Goal: Transaction & Acquisition: Obtain resource

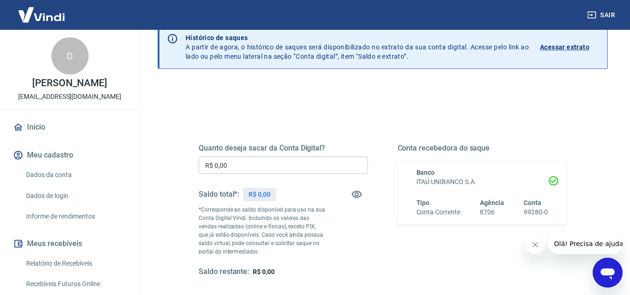
scroll to position [93, 0]
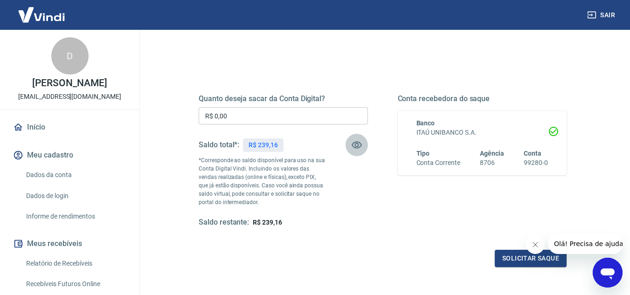
click at [353, 145] on icon "button" at bounding box center [356, 144] width 11 height 11
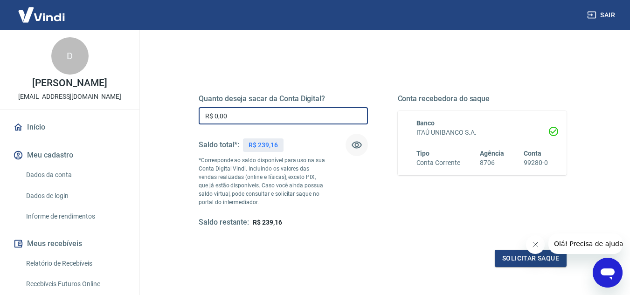
click at [238, 115] on input "R$ 0,00" at bounding box center [283, 115] width 169 height 17
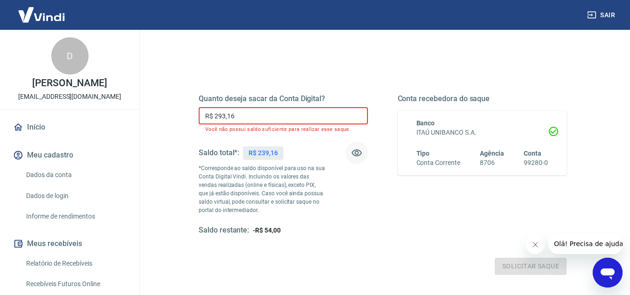
drag, startPoint x: 244, startPoint y: 114, endPoint x: 206, endPoint y: 106, distance: 39.0
click at [206, 106] on div "Quanto deseja sacar da Conta Digital? R$ 293,16 ​ Você não possui saldo suficie…" at bounding box center [283, 164] width 169 height 141
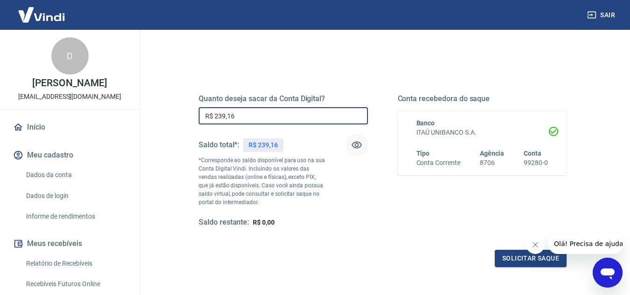
type input "R$ 239,16"
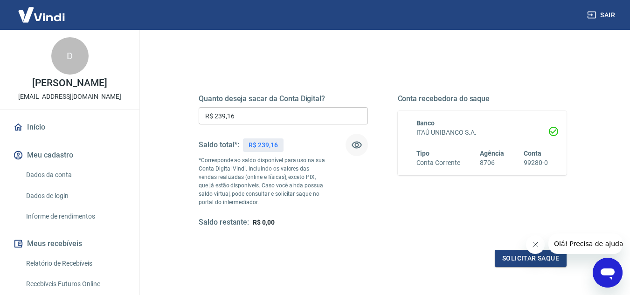
click at [470, 212] on div "Conta recebedora do saque Banco ITAÚ UNIBANCO S.A. Tipo Conta Corrente Agência …" at bounding box center [482, 160] width 169 height 133
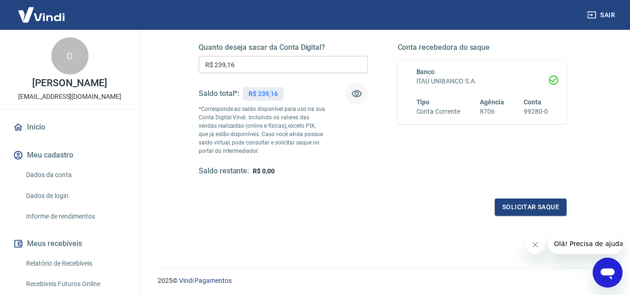
scroll to position [128, 0]
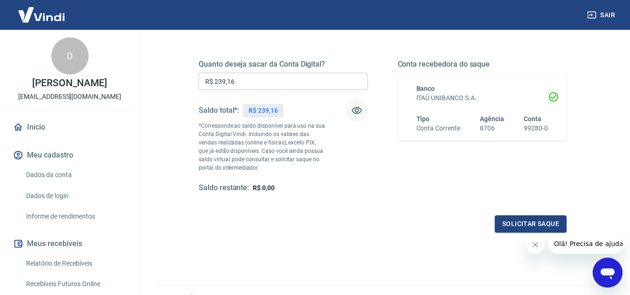
click at [557, 94] on div "Banco ITAÚ UNIBANCO S.A. Tipo Conta Corrente Agência 8706 Conta 99280-0" at bounding box center [482, 108] width 169 height 64
click at [549, 96] on icon at bounding box center [553, 96] width 9 height 9
click at [484, 135] on div "Banco ITAÚ UNIBANCO S.A. Tipo Conta Corrente Agência 8706 Conta 99280-0" at bounding box center [482, 108] width 169 height 64
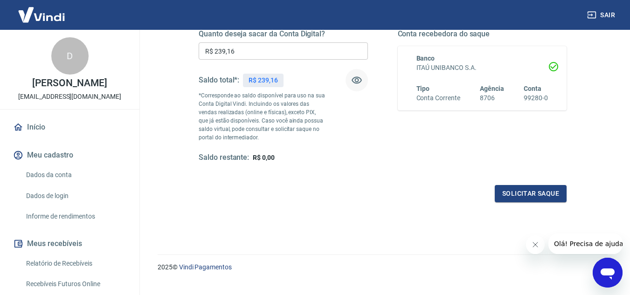
scroll to position [174, 0]
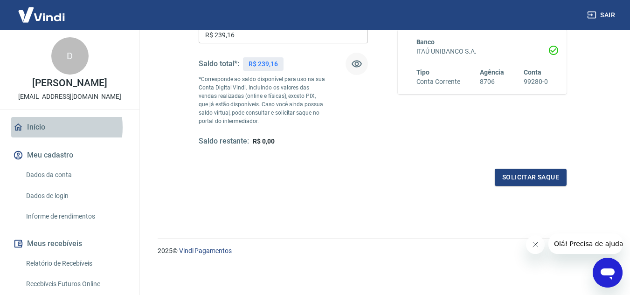
click at [41, 127] on link "Início" at bounding box center [69, 127] width 117 height 21
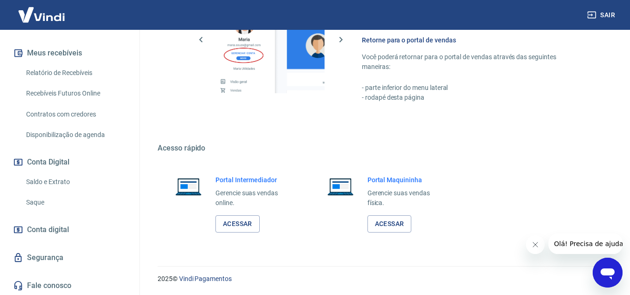
scroll to position [192, 0]
click at [67, 183] on link "Saldo e Extrato" at bounding box center [75, 181] width 106 height 19
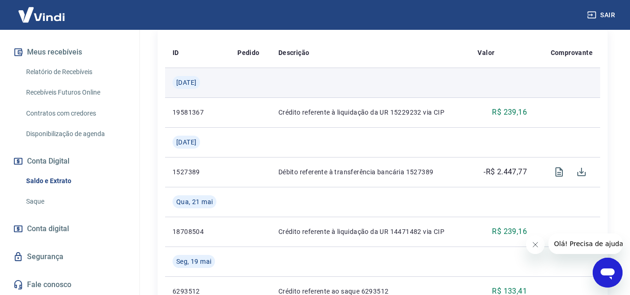
scroll to position [233, 0]
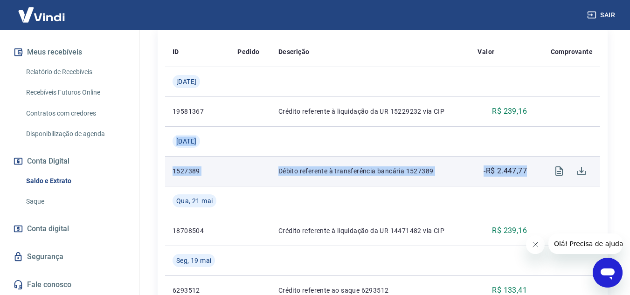
drag, startPoint x: 173, startPoint y: 144, endPoint x: 532, endPoint y: 171, distance: 360.0
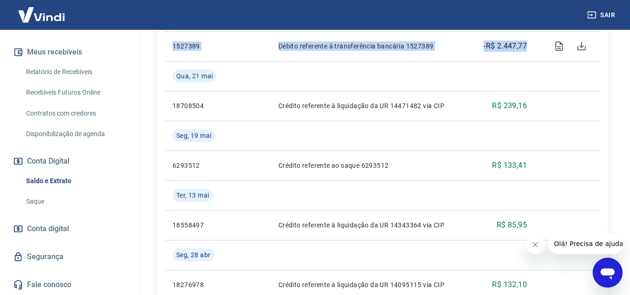
scroll to position [358, 0]
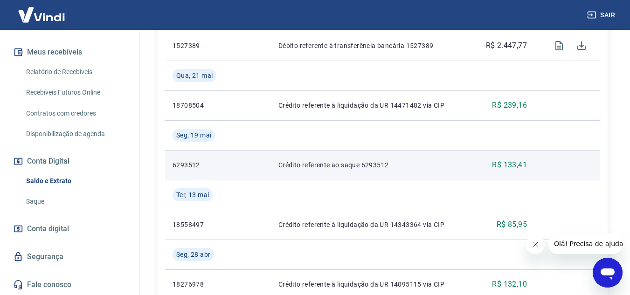
click at [473, 163] on td "R$ 133,41" at bounding box center [502, 165] width 64 height 30
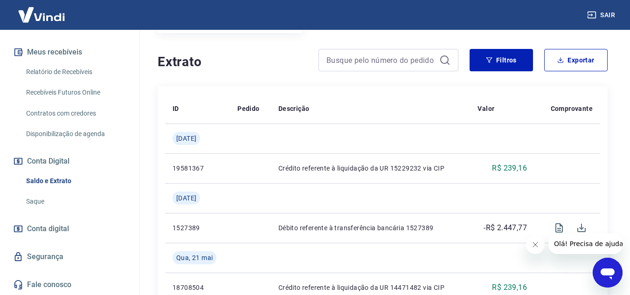
scroll to position [172, 0]
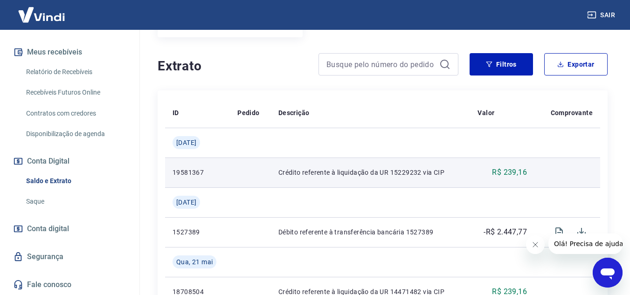
click at [378, 178] on td "Crédito referente à liquidação da UR 15229232 via CIP" at bounding box center [371, 173] width 200 height 30
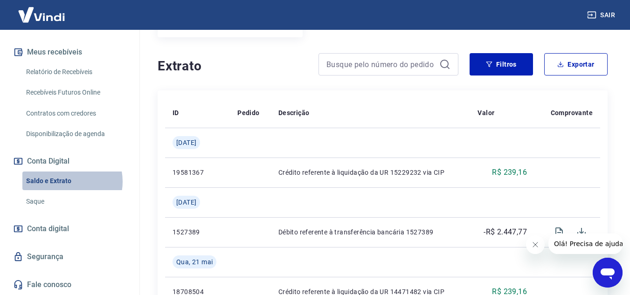
click at [68, 181] on link "Saldo e Extrato" at bounding box center [75, 181] width 106 height 19
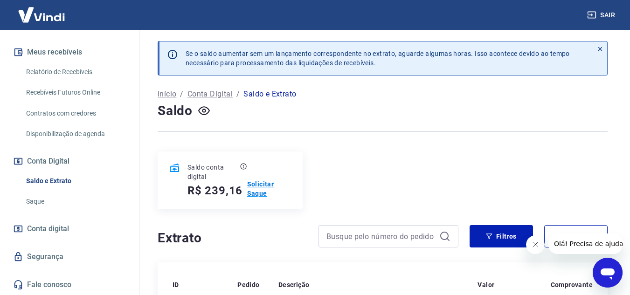
click at [256, 192] on p "Solicitar Saque" at bounding box center [269, 188] width 44 height 19
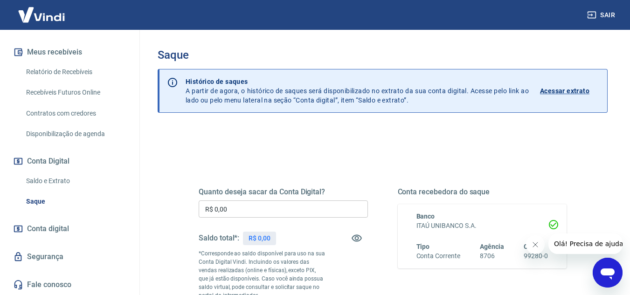
click at [248, 217] on input "R$ 0,00" at bounding box center [283, 208] width 169 height 17
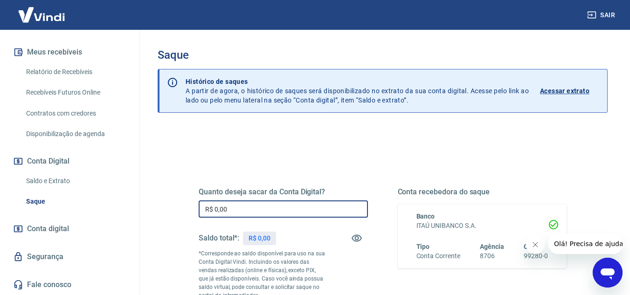
drag, startPoint x: 248, startPoint y: 216, endPoint x: 0, endPoint y: 178, distance: 250.5
click at [0, 178] on div "Sair D David Pucinelli Da Silva shoptransfers.vindi@gmail.com Início Meu cadast…" at bounding box center [315, 147] width 630 height 295
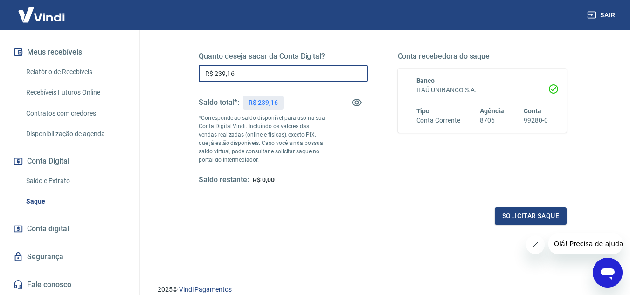
scroll to position [140, 0]
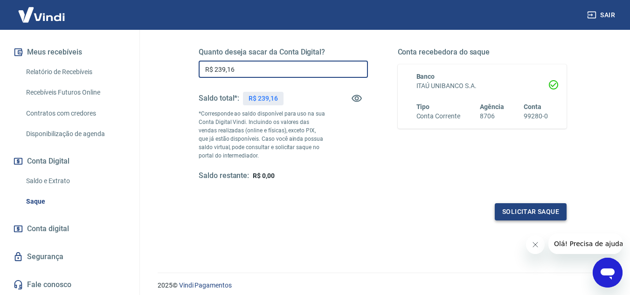
type input "R$ 239,16"
click at [529, 215] on button "Solicitar saque" at bounding box center [531, 211] width 72 height 17
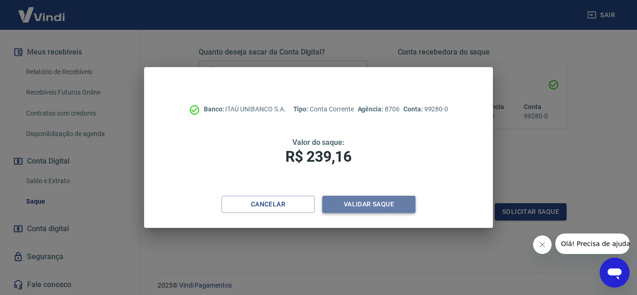
click at [361, 206] on button "Validar saque" at bounding box center [368, 204] width 93 height 17
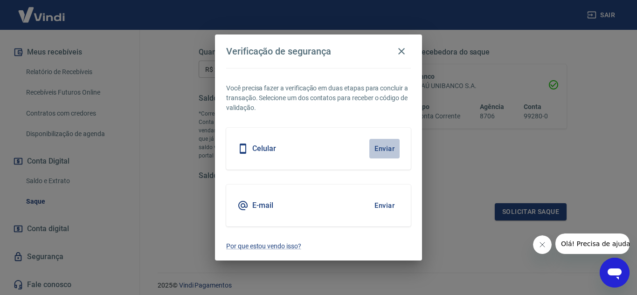
click at [383, 145] on button "Enviar" at bounding box center [384, 149] width 30 height 20
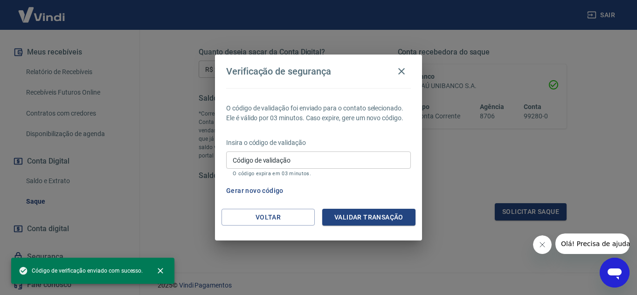
click at [324, 160] on input "Código de validação" at bounding box center [318, 159] width 185 height 17
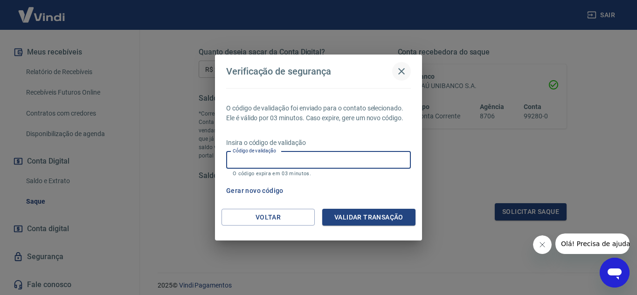
click at [405, 73] on icon "button" at bounding box center [401, 71] width 11 height 11
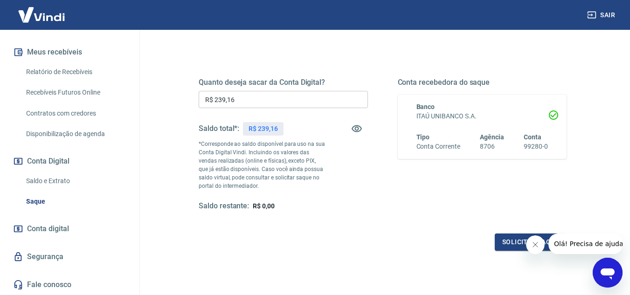
scroll to position [93, 0]
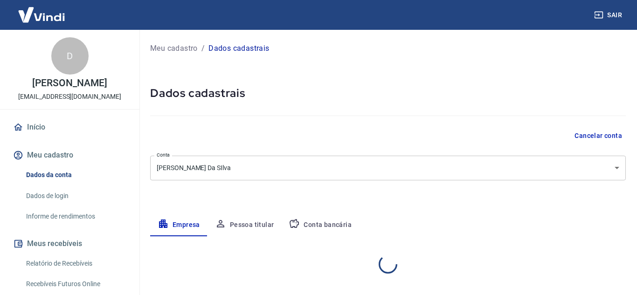
select select "SP"
select select "business"
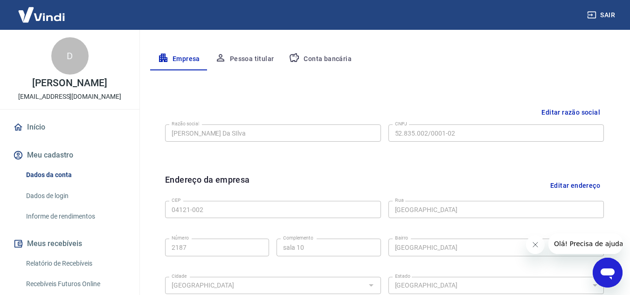
scroll to position [144, 0]
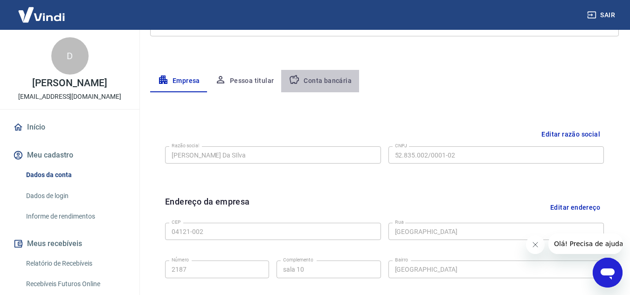
click at [330, 79] on button "Conta bancária" at bounding box center [320, 81] width 78 height 22
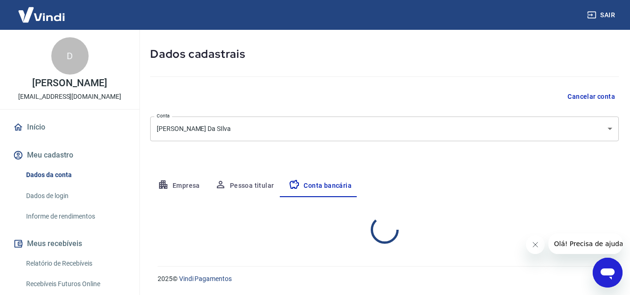
scroll to position [130, 0]
select select "1"
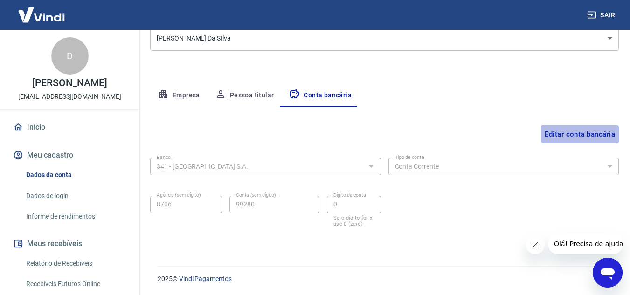
click at [567, 135] on button "Editar conta bancária" at bounding box center [580, 134] width 78 height 18
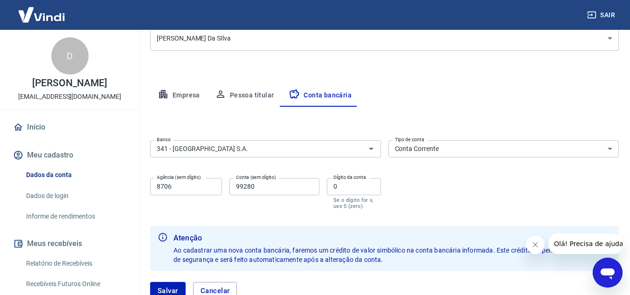
click at [186, 190] on input "8706" at bounding box center [186, 186] width 72 height 17
